Goal: Find specific page/section: Find specific page/section

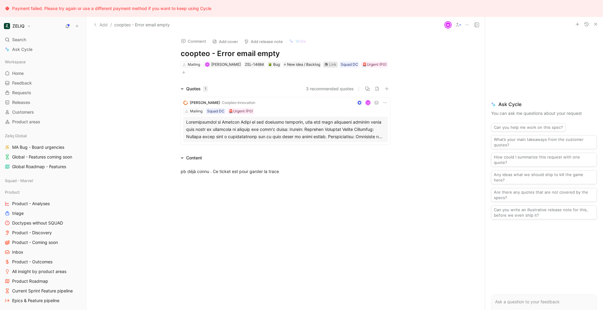
click at [325, 65] on icon at bounding box center [326, 64] width 3 height 3
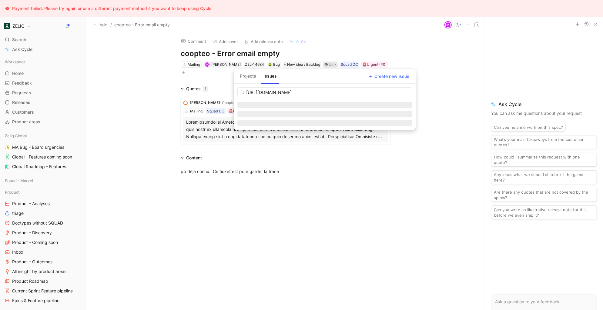
scroll to position [0, 7]
click at [321, 94] on input "https://linear.app/getheroes/issue/GDC-3317/france-digitale-seq-error-email-emp…" at bounding box center [324, 92] width 175 height 10
type input "https://linear.app/getheroes/issue/GDC-3317/france-digitale-seq-error-email-emp…"
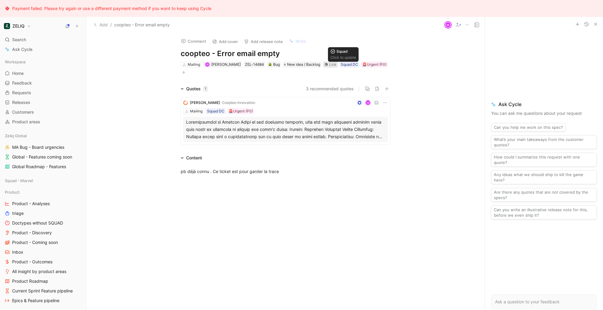
click at [329, 64] on div "Link" at bounding box center [332, 65] width 7 height 6
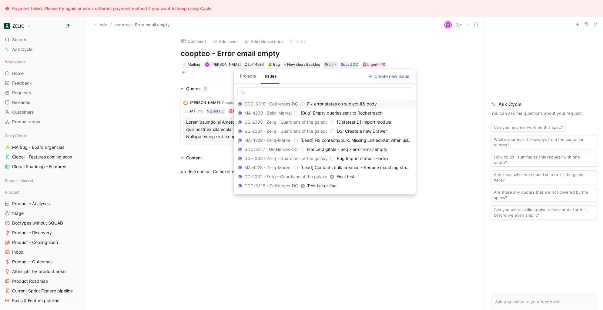
type input "v"
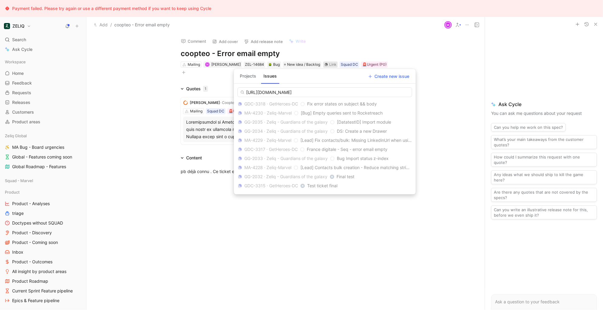
scroll to position [0, 0]
drag, startPoint x: 271, startPoint y: 92, endPoint x: 199, endPoint y: 91, distance: 72.5
click at [199, 91] on body "Payment failed. Please try again or use a different payment method if you want …" at bounding box center [301, 155] width 603 height 310
click at [256, 89] on input "https://linear.app/getheroes/issue/GDC-3317/france-digitale-seq-error-email-emp…" at bounding box center [324, 92] width 175 height 10
type input "https://linear.app/getheroes/issue/GDC-3317/france-digitale-seq-error-email-emp…"
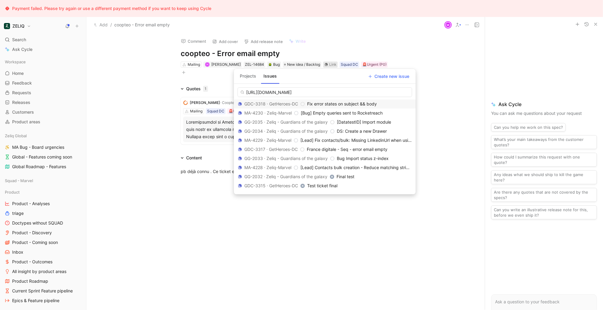
scroll to position [0, 7]
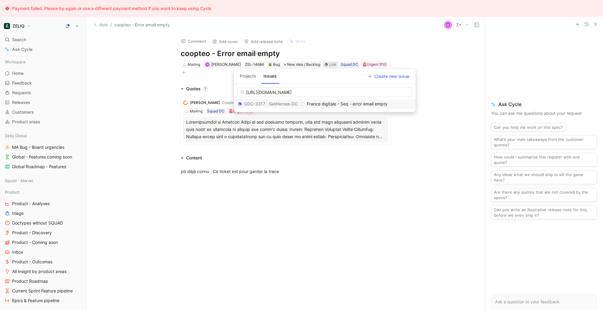
type input "https://linear.app/getheroes/issue/GDC-3317/france-digitale-seq-error-email-emp…"
click at [331, 105] on span "France digitale - Seq - error email empty" at bounding box center [347, 103] width 81 height 5
